Goal: Check status: Check status

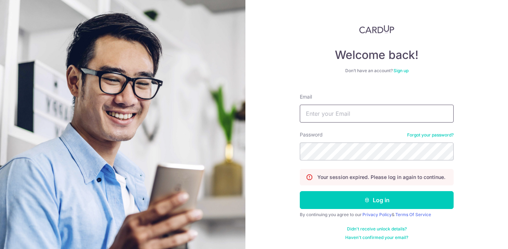
click at [353, 118] on input "Email" at bounding box center [377, 114] width 154 height 18
type input "[EMAIL_ADDRESS][DOMAIN_NAME]"
click at [377, 200] on button "Log in" at bounding box center [377, 200] width 154 height 18
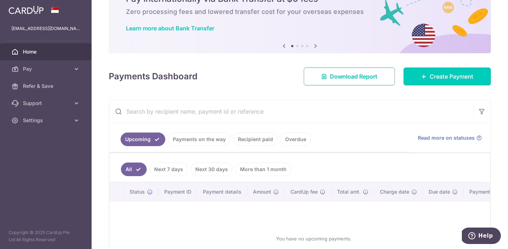
scroll to position [39, 0]
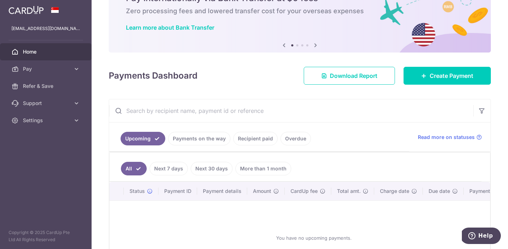
click at [216, 140] on link "Payments on the way" at bounding box center [199, 139] width 62 height 14
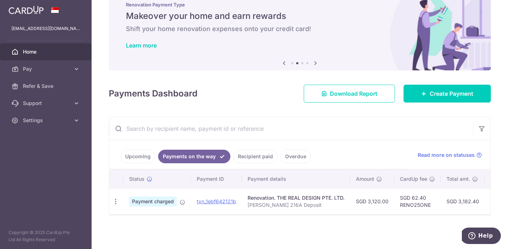
click at [268, 158] on link "Recipient paid" at bounding box center [255, 157] width 44 height 14
